Goal: Navigation & Orientation: Understand site structure

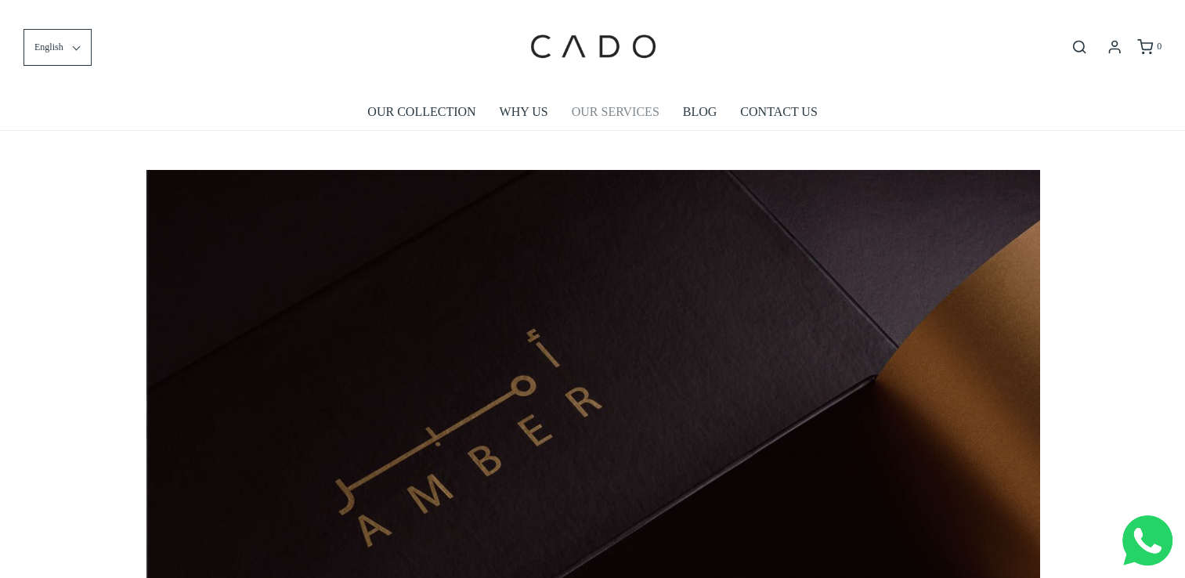
scroll to position [0, 893]
click at [529, 109] on link "WHY US" at bounding box center [524, 112] width 49 height 36
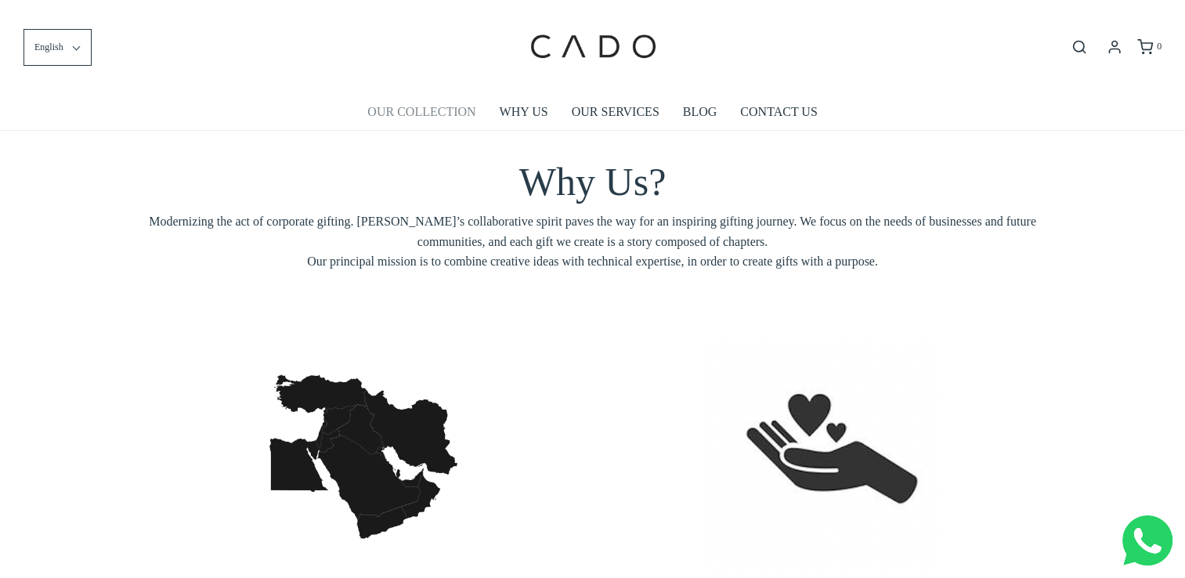
click at [402, 108] on link "OUR COLLECTION" at bounding box center [421, 112] width 108 height 36
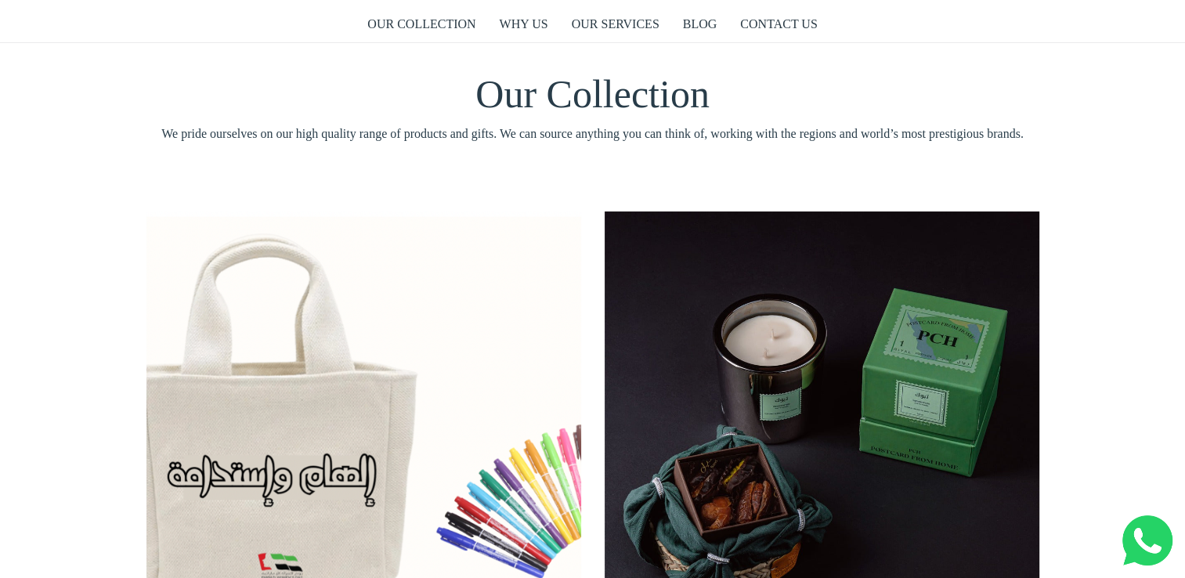
scroll to position [83, 0]
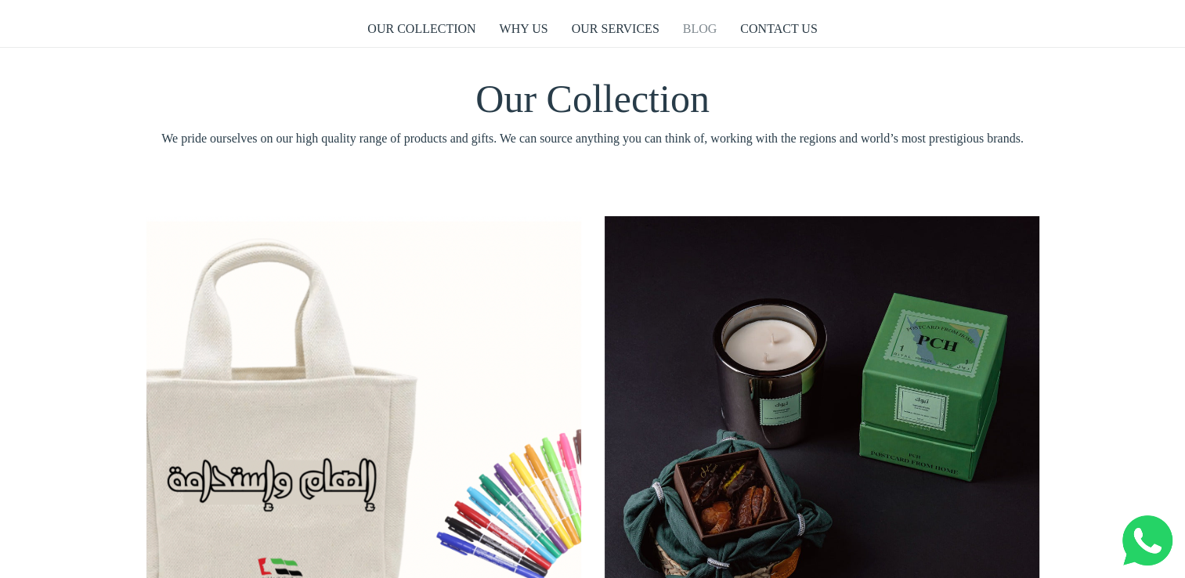
click at [703, 39] on link "BLOG" at bounding box center [700, 29] width 34 height 36
